Goal: Task Accomplishment & Management: Manage account settings

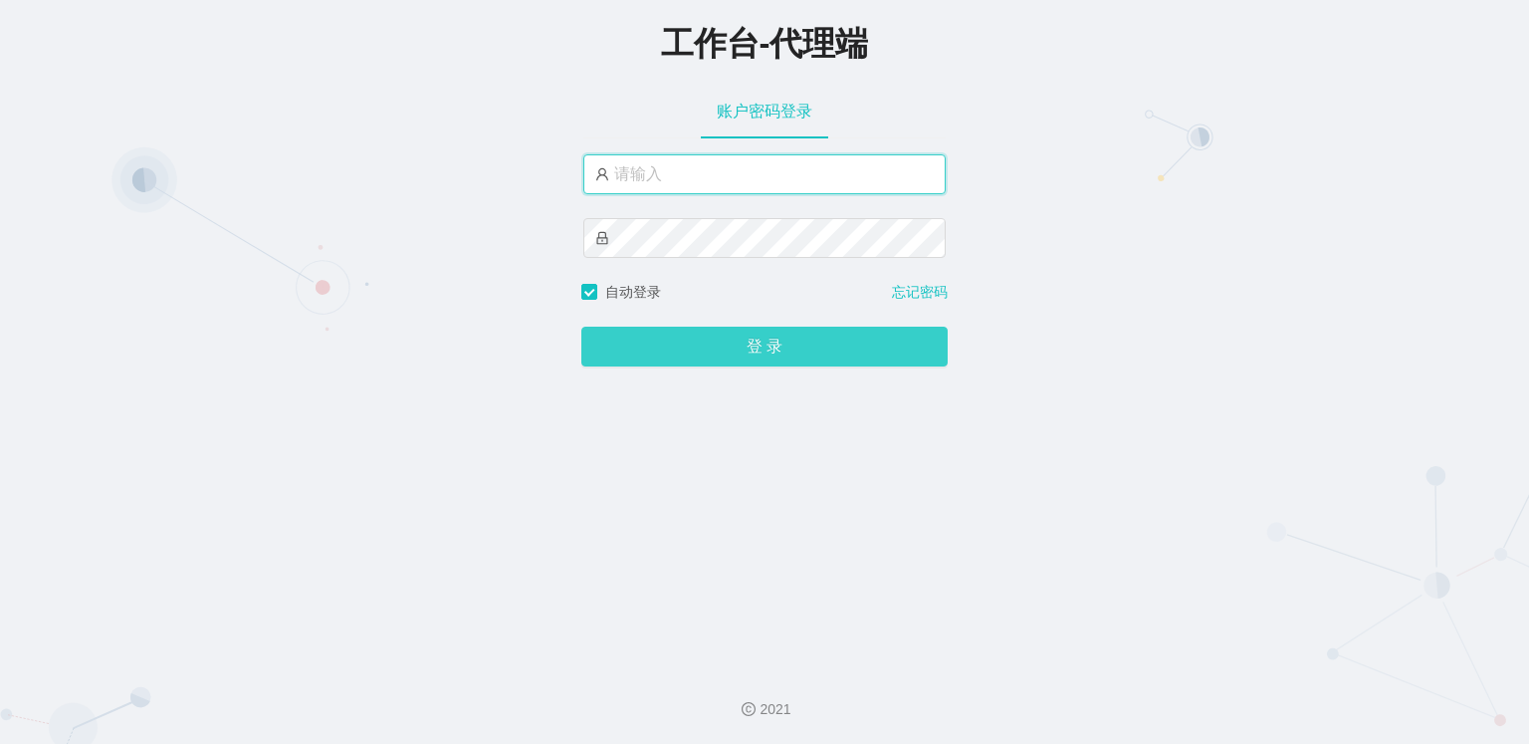
type input "laowei888"
click at [741, 347] on button "登 录" at bounding box center [764, 346] width 366 height 40
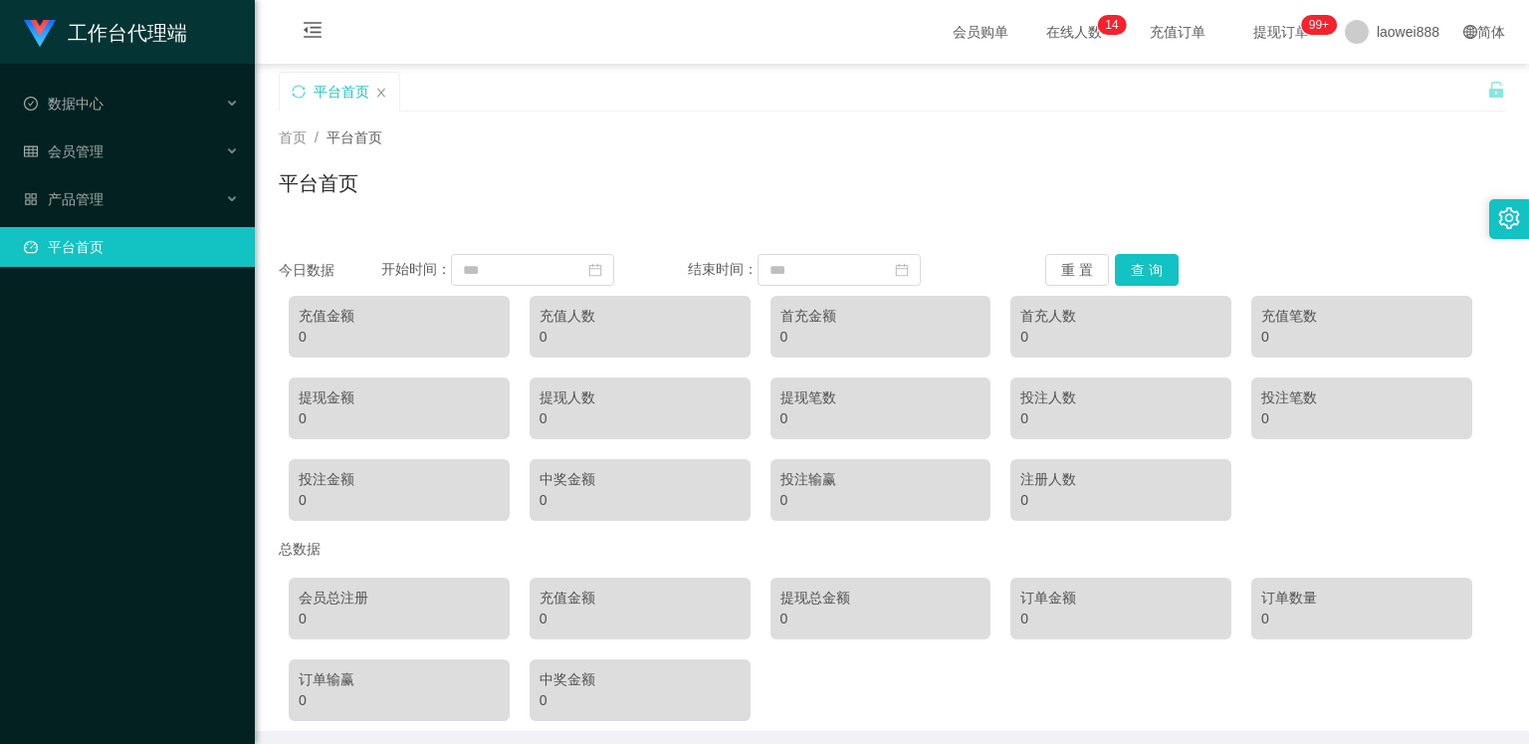
click at [554, 25] on div "会员购单 在线人数 0 1 2 3 4 5 6 7 8 9 0 1 2 3 4 5 6 7 8 9 0 1 2 3 4 5 6 7 8 9 0 1 2 3 4…" at bounding box center [892, 32] width 1274 height 65
click at [1293, 35] on span "提现订单 99+" at bounding box center [1281, 32] width 76 height 14
